Goal: Communication & Community: Answer question/provide support

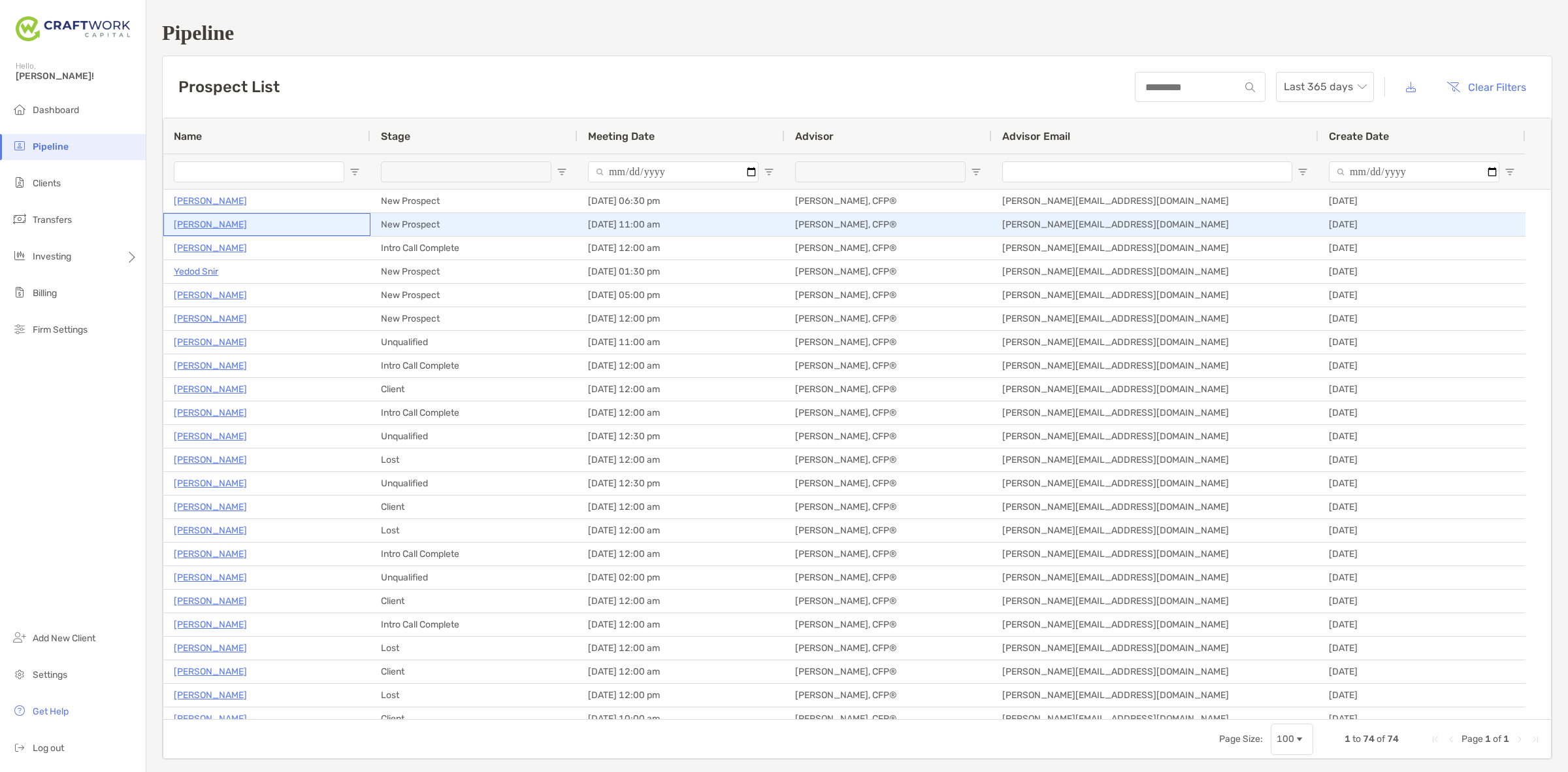
click at [205, 221] on p "[PERSON_NAME]" at bounding box center [211, 225] width 73 height 17
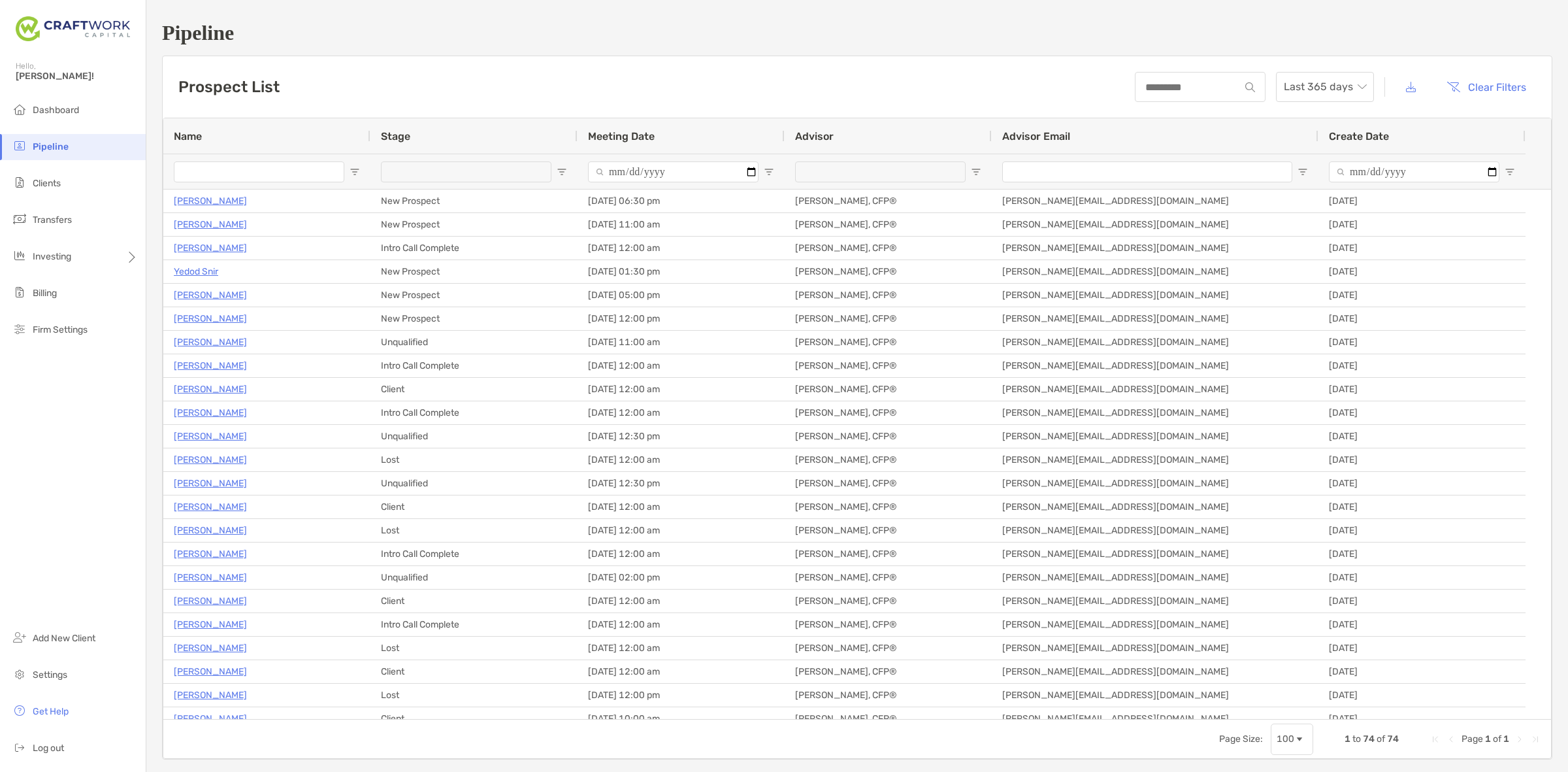
click at [359, 34] on h1 "Pipeline" at bounding box center [857, 32] width 1391 height 25
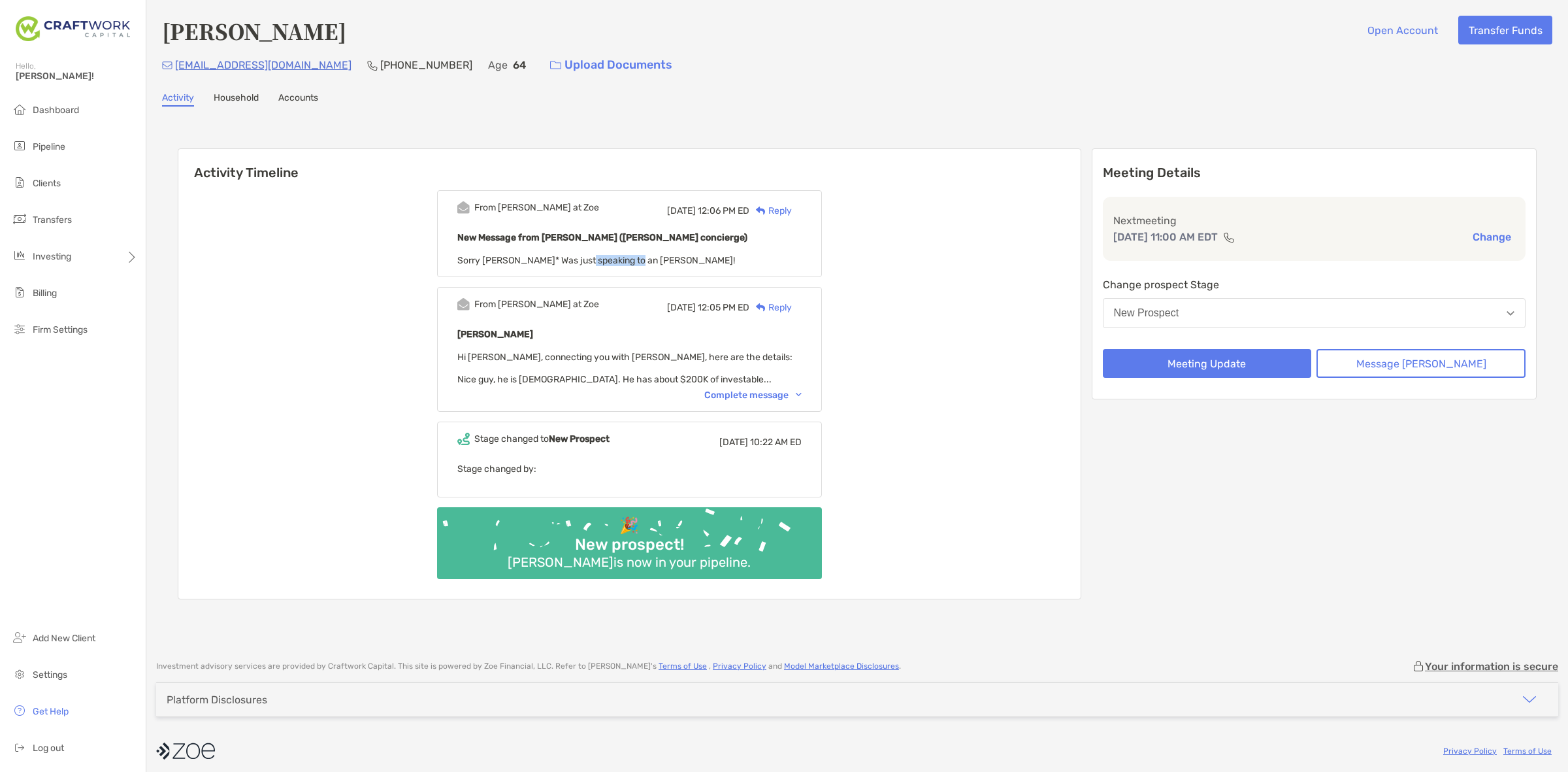
drag, startPoint x: 643, startPoint y: 258, endPoint x: 591, endPoint y: 260, distance: 52.0
click at [591, 260] on span "Sorry Daniel* Was just speaking to an Adam!" at bounding box center [596, 260] width 278 height 11
click at [747, 390] on div "Complete message" at bounding box center [753, 395] width 97 height 11
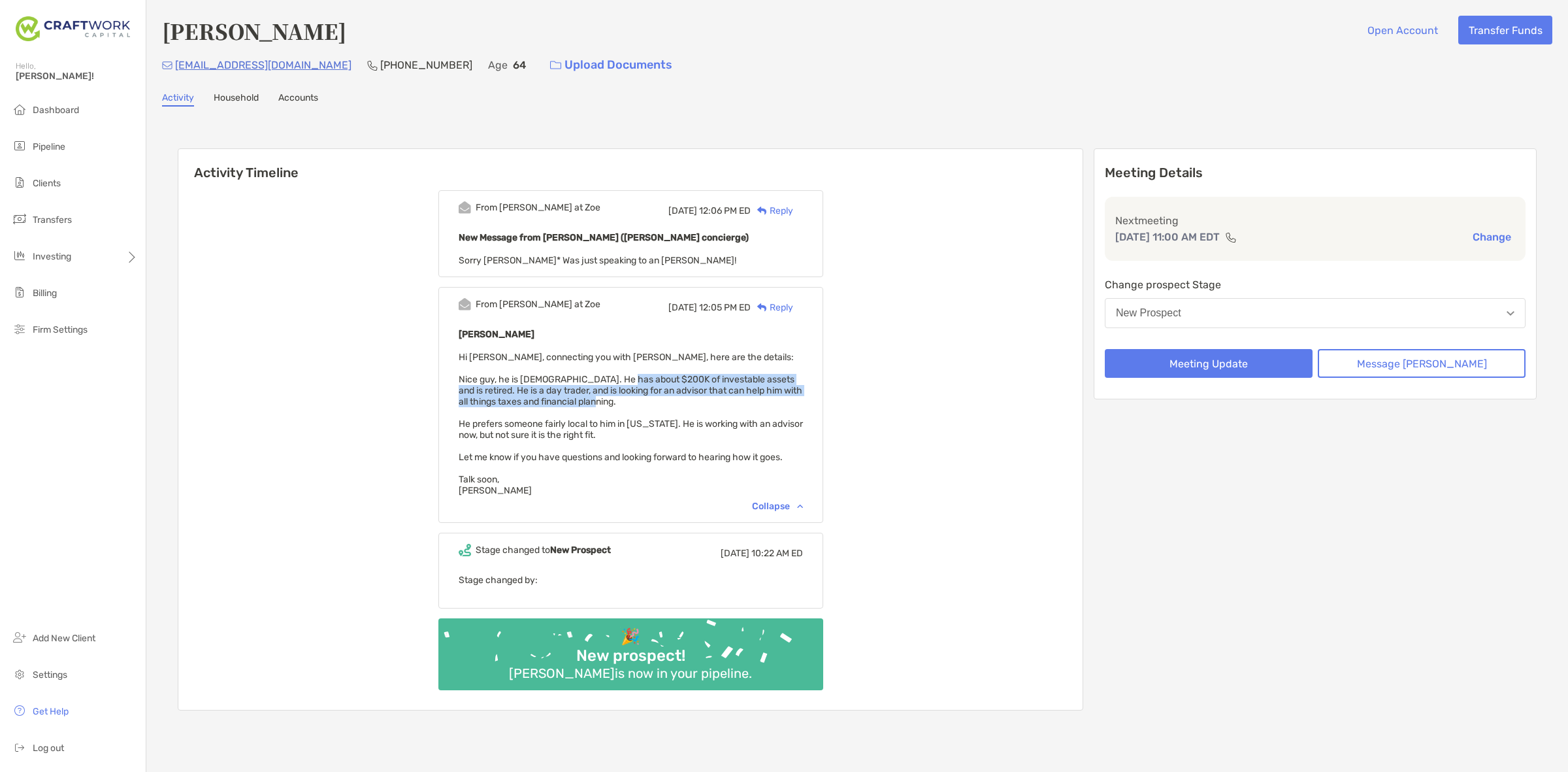
drag, startPoint x: 629, startPoint y: 372, endPoint x: 697, endPoint y: 400, distance: 73.5
click at [697, 400] on div "Tony Walker Hi Adam, connecting you with Tony, here are the details: Nice guy, …" at bounding box center [631, 411] width 345 height 170
click at [803, 501] on div "Collapse" at bounding box center [778, 506] width 51 height 11
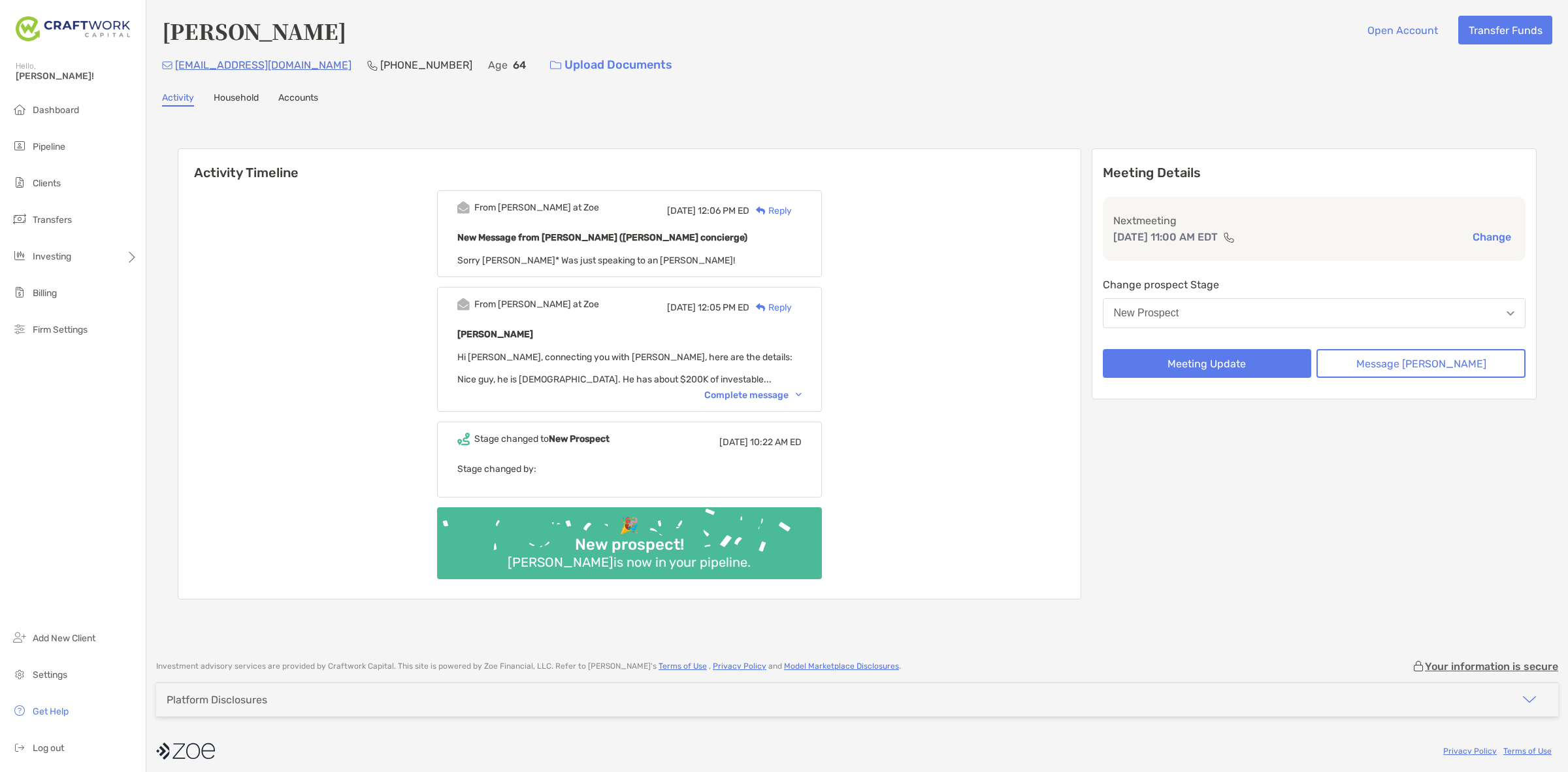
click at [784, 390] on div "Complete message" at bounding box center [753, 395] width 97 height 11
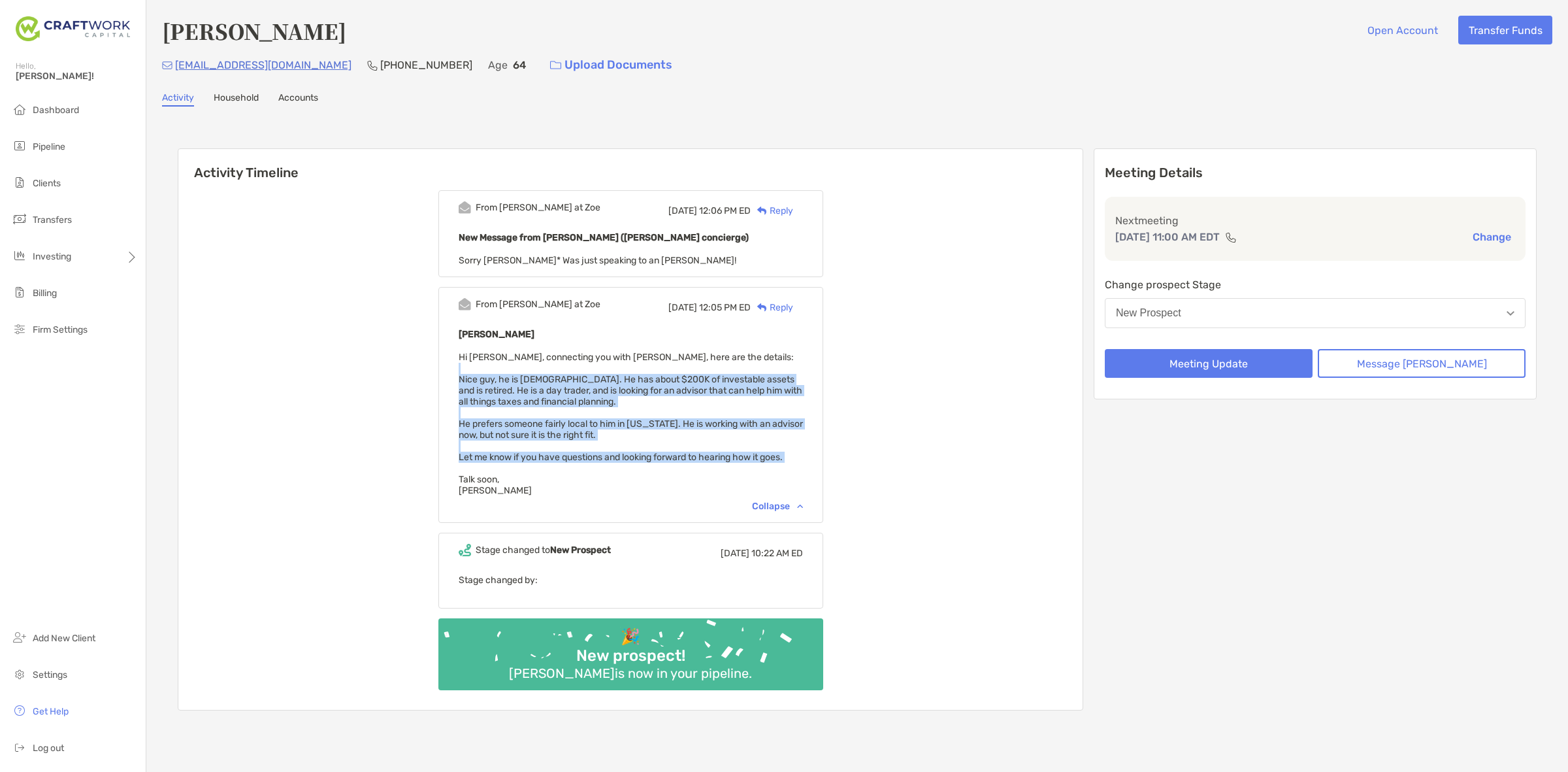
drag, startPoint x: 649, startPoint y: 374, endPoint x: 750, endPoint y: 463, distance: 134.6
click at [750, 463] on div "Tony Walker Hi Adam, connecting you with Tony, here are the details: Nice guy, …" at bounding box center [631, 411] width 345 height 170
click at [750, 464] on div "Tony Walker Hi Adam, connecting you with Tony, here are the details: Nice guy, …" at bounding box center [631, 411] width 345 height 170
drag, startPoint x: 757, startPoint y: 482, endPoint x: 470, endPoint y: 356, distance: 313.4
click at [470, 356] on div "From Paul at Zoe Fri, Sep 26 12:05 PM ED Reply Tony Walker Hi Adam, connecting …" at bounding box center [630, 405] width 385 height 236
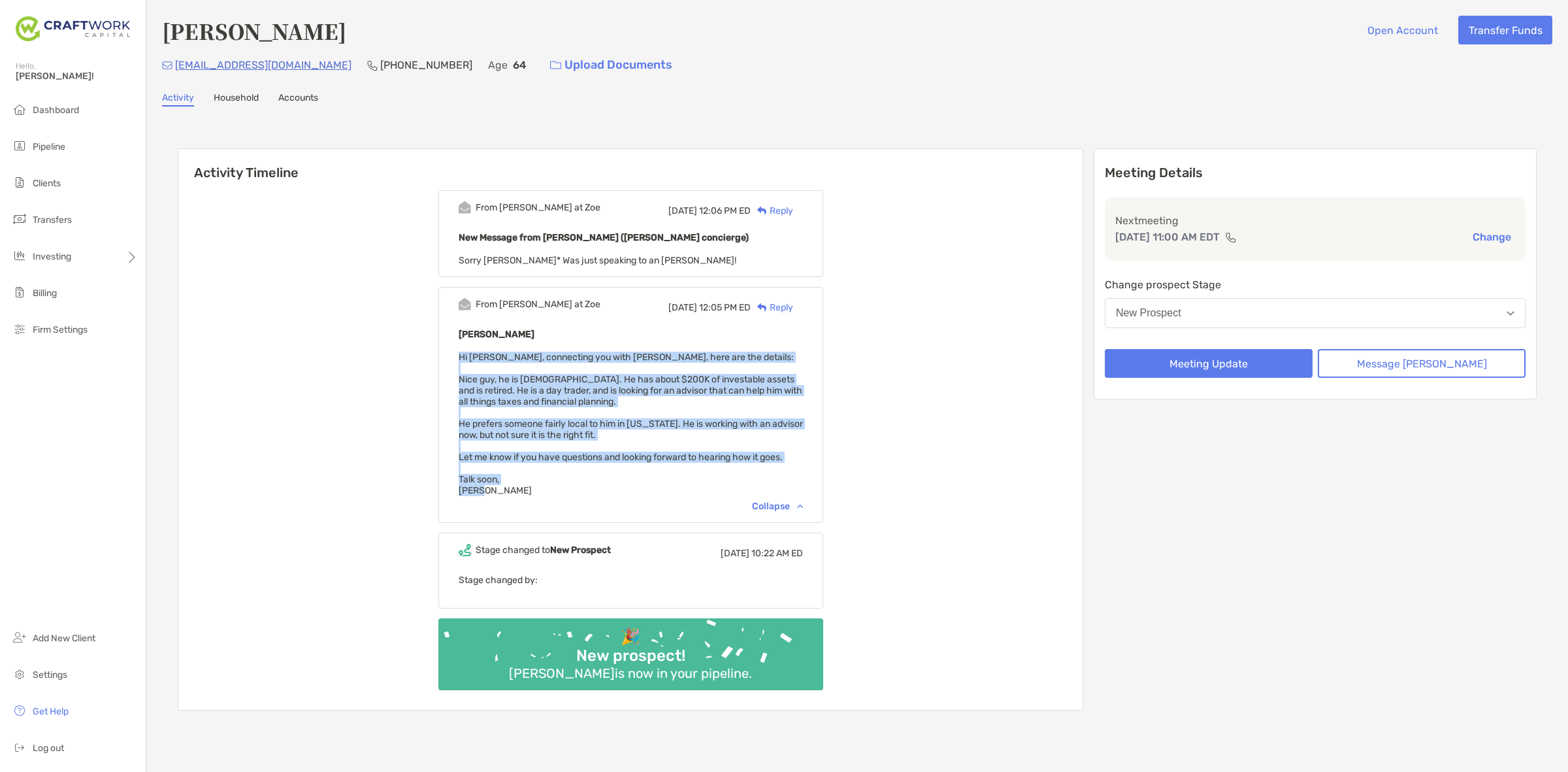
click at [473, 352] on div "From Paul at Zoe Fri, Sep 26 12:05 PM ED Reply Tony Walker Hi Adam, connecting …" at bounding box center [630, 405] width 385 height 236
drag, startPoint x: 473, startPoint y: 352, endPoint x: 564, endPoint y: 487, distance: 162.8
click at [564, 487] on div "From Paul at Zoe Fri, Sep 26 12:05 PM ED Reply Tony Walker Hi Adam, connecting …" at bounding box center [630, 405] width 385 height 236
click at [564, 487] on div "Tony Walker Hi Adam, connecting you with Tony, here are the details: Nice guy, …" at bounding box center [631, 411] width 345 height 170
drag, startPoint x: 564, startPoint y: 487, endPoint x: 463, endPoint y: 362, distance: 160.7
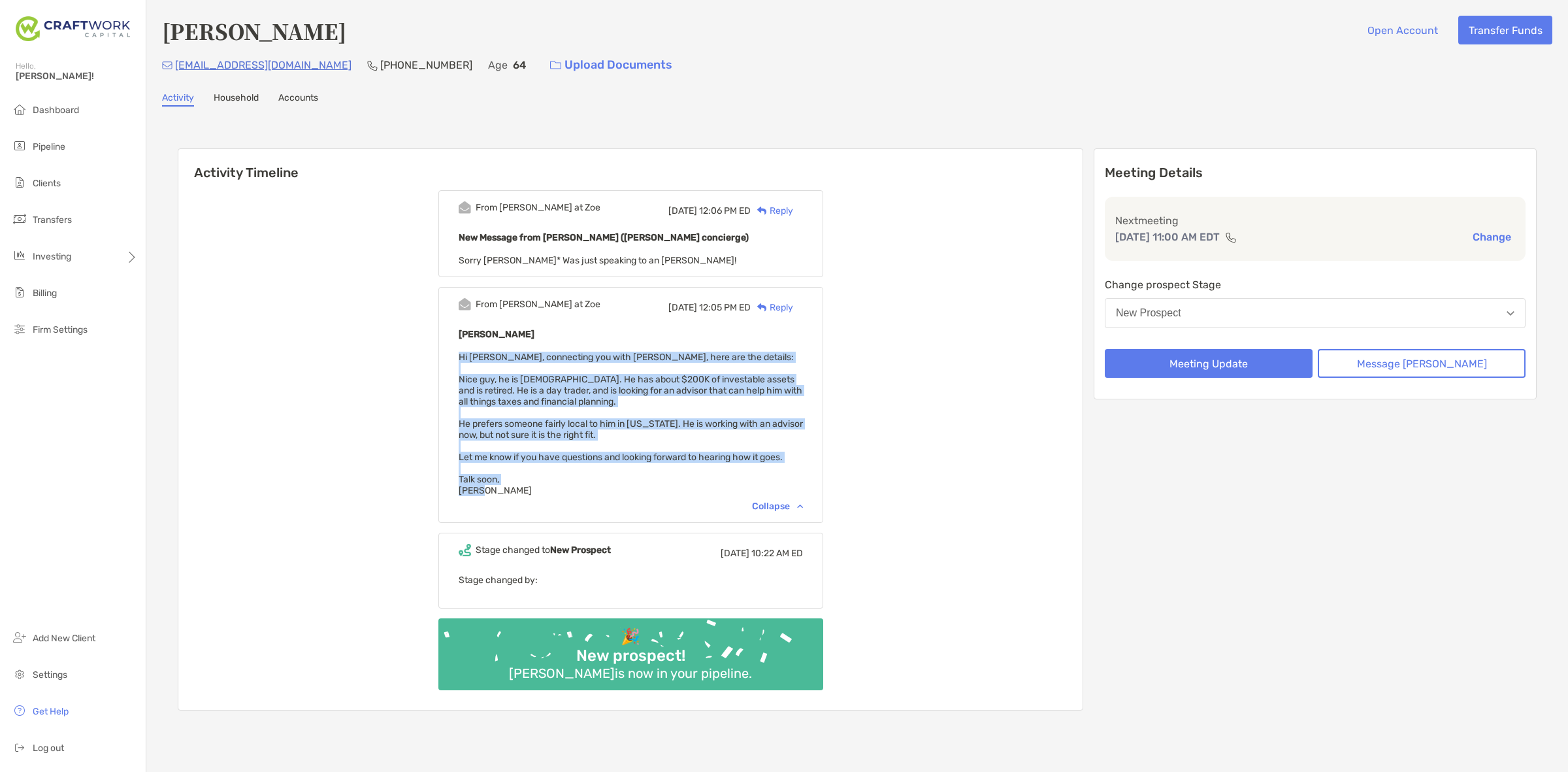
click at [463, 356] on div "From Paul at Zoe Fri, Sep 26 12:05 PM ED Reply Tony Walker Hi Adam, connecting …" at bounding box center [630, 405] width 385 height 236
click at [465, 362] on div "From Paul at Zoe Fri, Sep 26 12:05 PM ED Reply Tony Walker Hi Adam, connecting …" at bounding box center [630, 405] width 385 height 236
